Goal: Check status

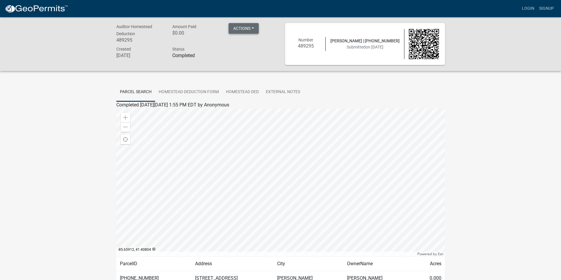
click at [253, 27] on button "Actions" at bounding box center [243, 28] width 30 height 11
click at [278, 179] on div at bounding box center [280, 183] width 328 height 148
click at [277, 176] on div at bounding box center [280, 183] width 328 height 148
click at [262, 161] on div at bounding box center [280, 183] width 328 height 148
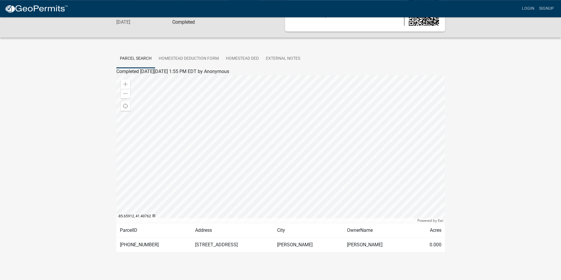
scroll to position [35, 0]
click at [262, 125] on div at bounding box center [280, 148] width 328 height 148
click at [291, 144] on div at bounding box center [280, 148] width 328 height 148
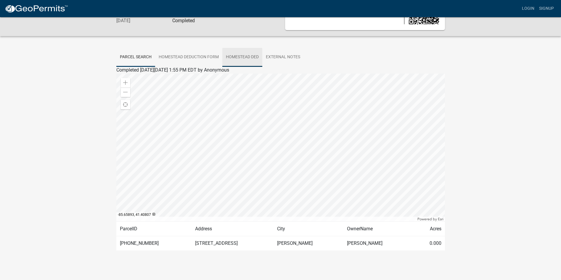
click at [256, 56] on link "Homestead Ded" at bounding box center [242, 57] width 40 height 19
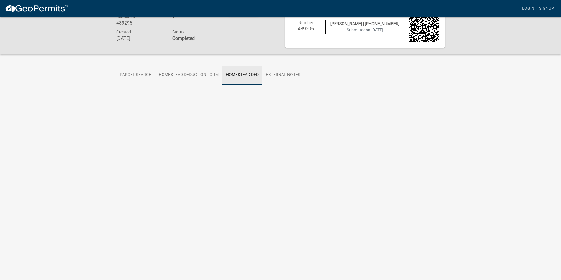
scroll to position [17, 0]
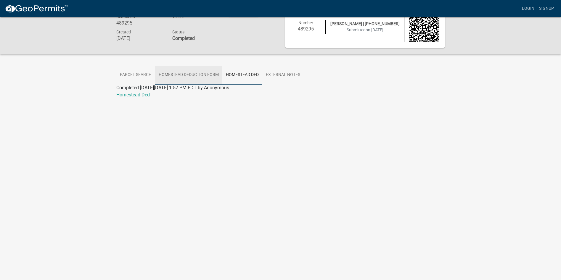
click at [188, 75] on link "Homestead Deduction Form" at bounding box center [188, 75] width 67 height 19
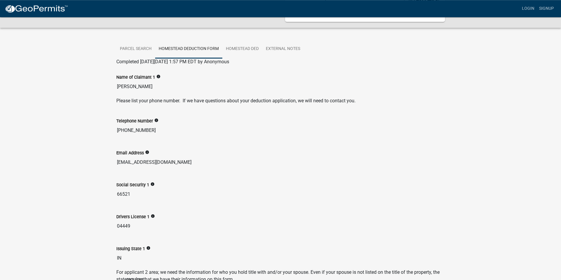
scroll to position [0, 0]
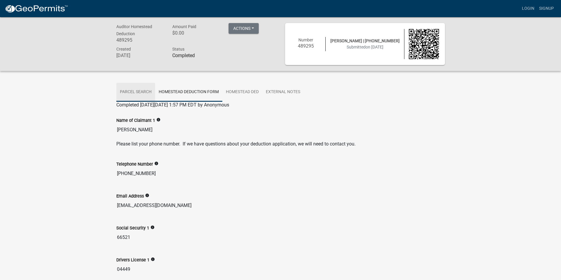
click at [146, 91] on link "Parcel search" at bounding box center [135, 92] width 39 height 19
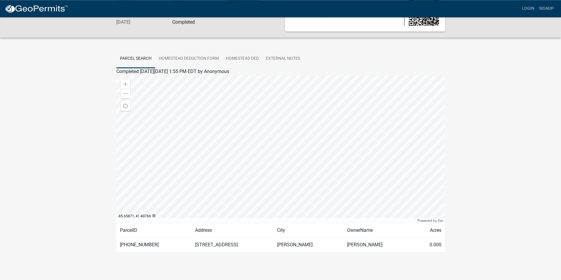
scroll to position [35, 0]
click at [265, 136] on div at bounding box center [280, 148] width 328 height 148
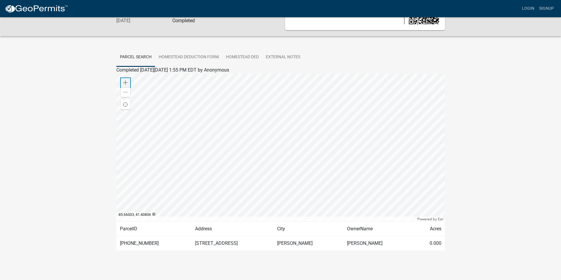
click at [126, 81] on span at bounding box center [125, 82] width 5 height 5
click at [230, 147] on div at bounding box center [280, 148] width 328 height 148
click at [126, 105] on span "Find my location" at bounding box center [125, 104] width 5 height 5
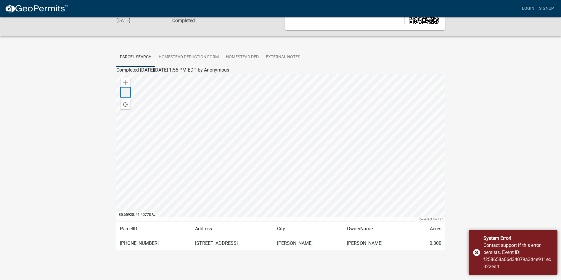
click at [125, 91] on span at bounding box center [125, 92] width 5 height 5
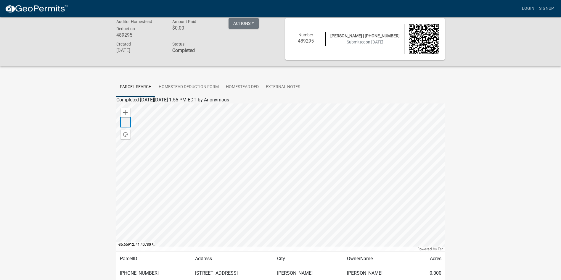
scroll to position [0, 0]
